Goal: Task Accomplishment & Management: Manage account settings

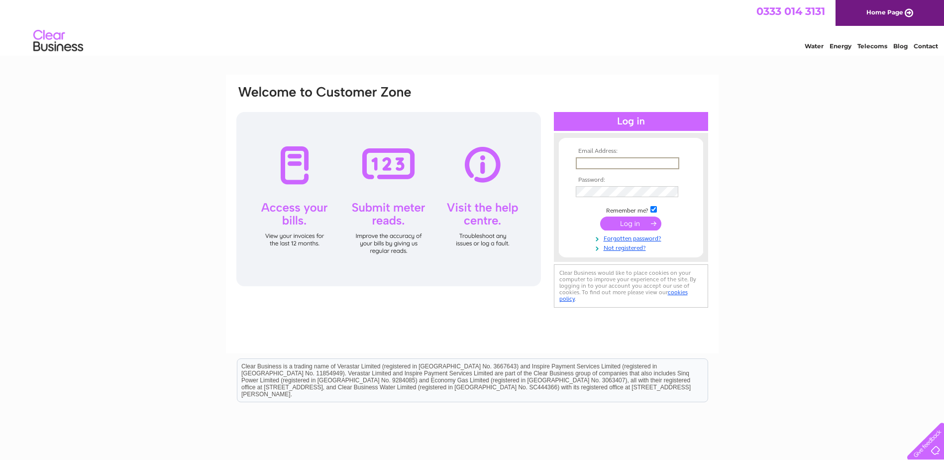
click at [602, 158] on input "text" at bounding box center [627, 163] width 103 height 12
type input "andy@dgtextiles.co.uk"
click at [605, 185] on td at bounding box center [630, 191] width 115 height 16
click at [600, 216] on input "submit" at bounding box center [630, 223] width 61 height 14
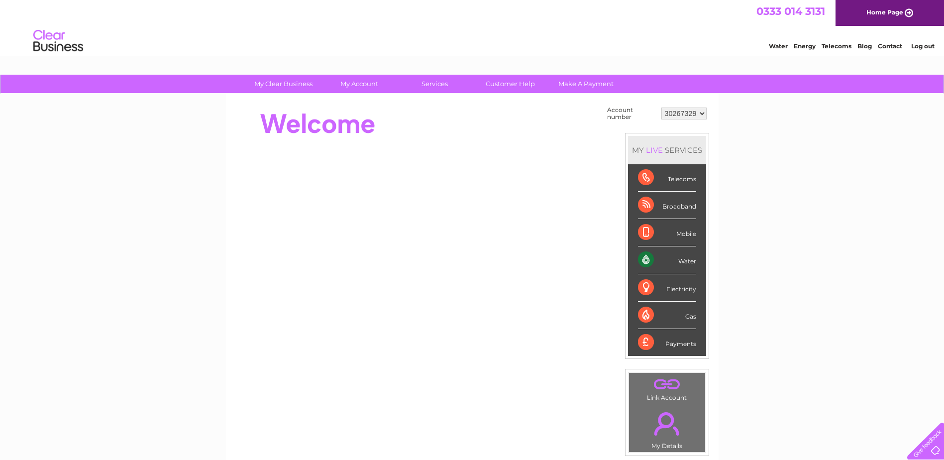
click at [648, 258] on div "Water" at bounding box center [667, 259] width 58 height 27
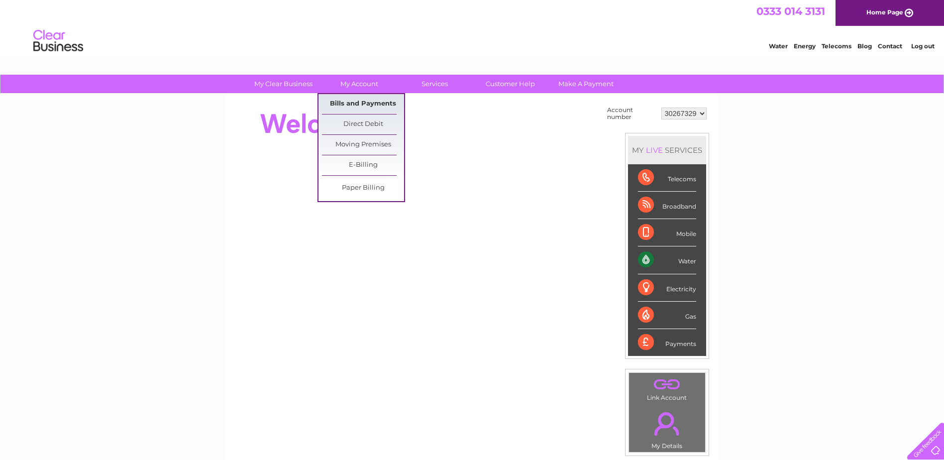
click at [354, 102] on link "Bills and Payments" at bounding box center [363, 104] width 82 height 20
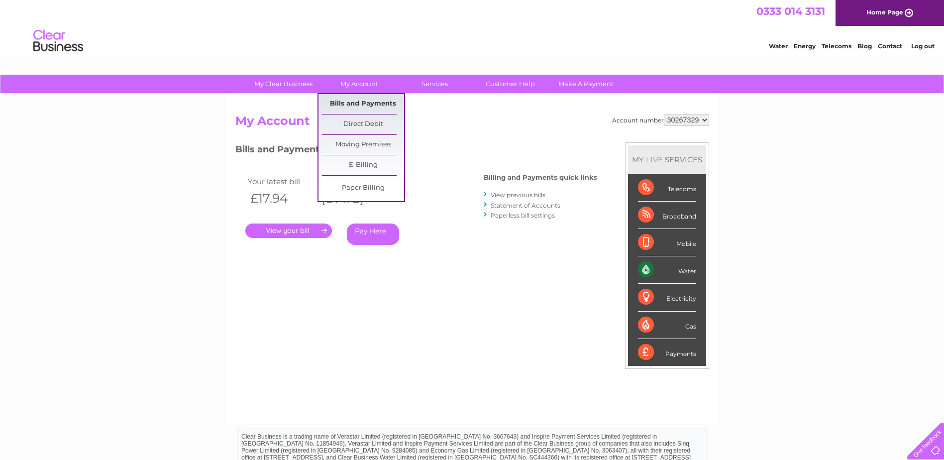
click at [364, 101] on link "Bills and Payments" at bounding box center [363, 104] width 82 height 20
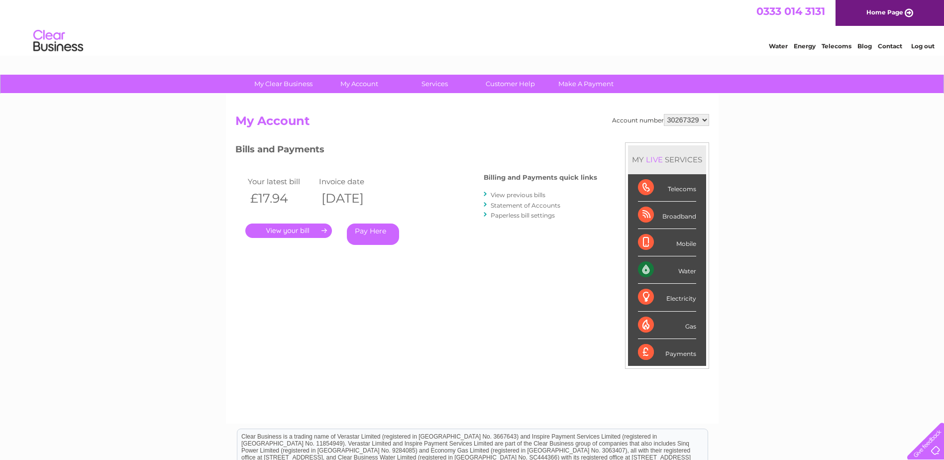
click at [290, 233] on link "." at bounding box center [288, 230] width 87 height 14
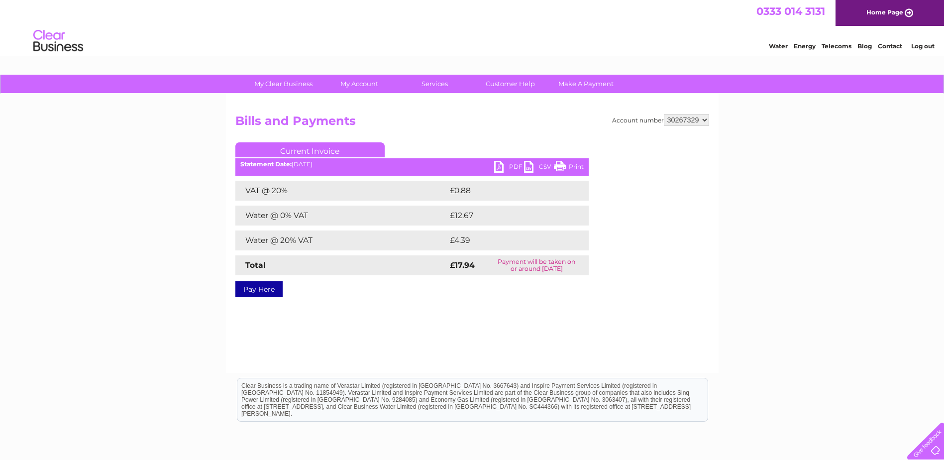
click at [497, 167] on link "PDF" at bounding box center [509, 168] width 30 height 14
click at [917, 46] on link "Log out" at bounding box center [922, 45] width 23 height 7
